Goal: Transaction & Acquisition: Obtain resource

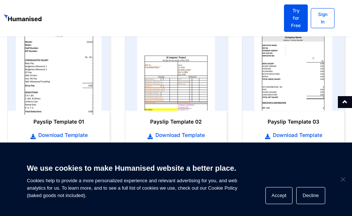
scroll to position [372, 0]
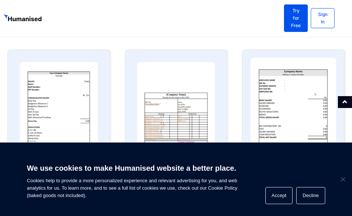
click at [311, 107] on img at bounding box center [293, 105] width 86 height 94
click at [297, 101] on img at bounding box center [293, 105] width 86 height 94
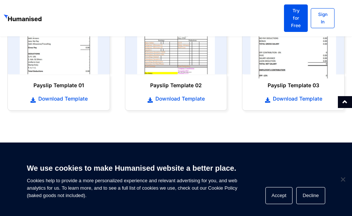
scroll to position [446, 0]
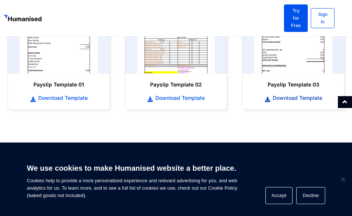
click at [295, 94] on span "Download Template" at bounding box center [296, 97] width 51 height 7
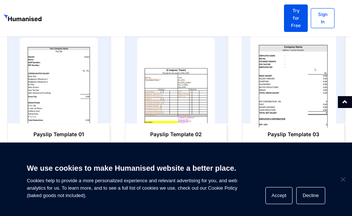
scroll to position [409, 0]
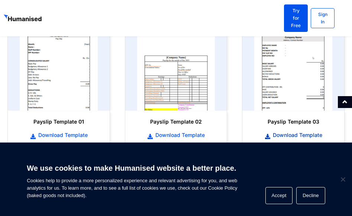
click at [301, 132] on span "Download Template" at bounding box center [296, 135] width 51 height 7
click at [161, 132] on span "Download Template" at bounding box center [178, 135] width 51 height 7
click at [61, 132] on span "Download Template" at bounding box center [61, 135] width 51 height 7
